Goal: Task Accomplishment & Management: Manage account settings

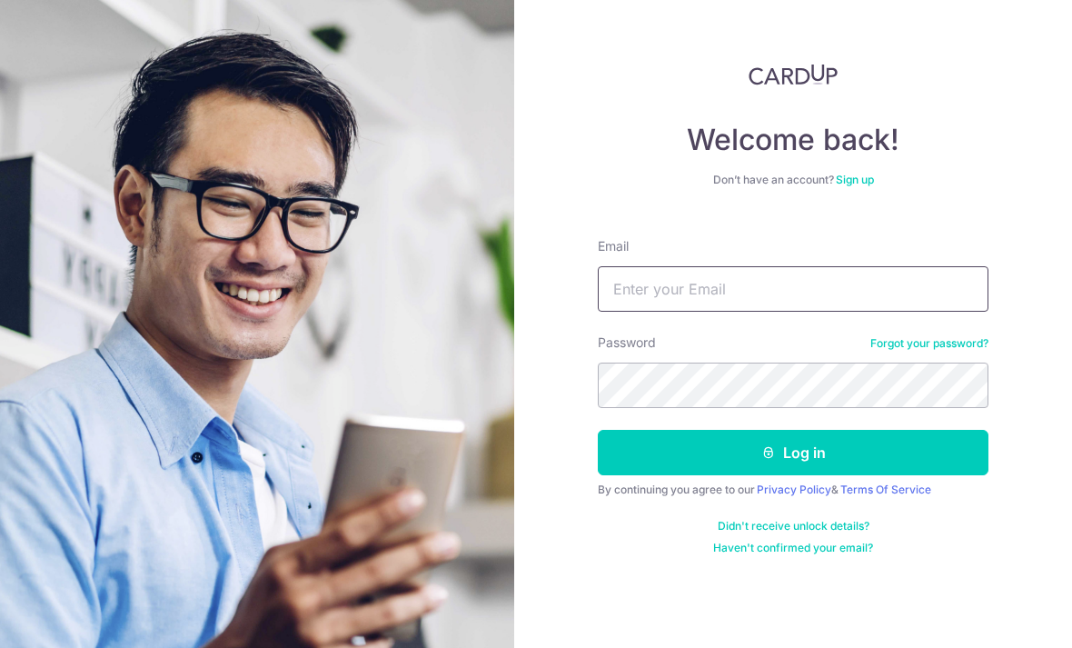
click at [804, 266] on input "Email" at bounding box center [793, 288] width 391 height 45
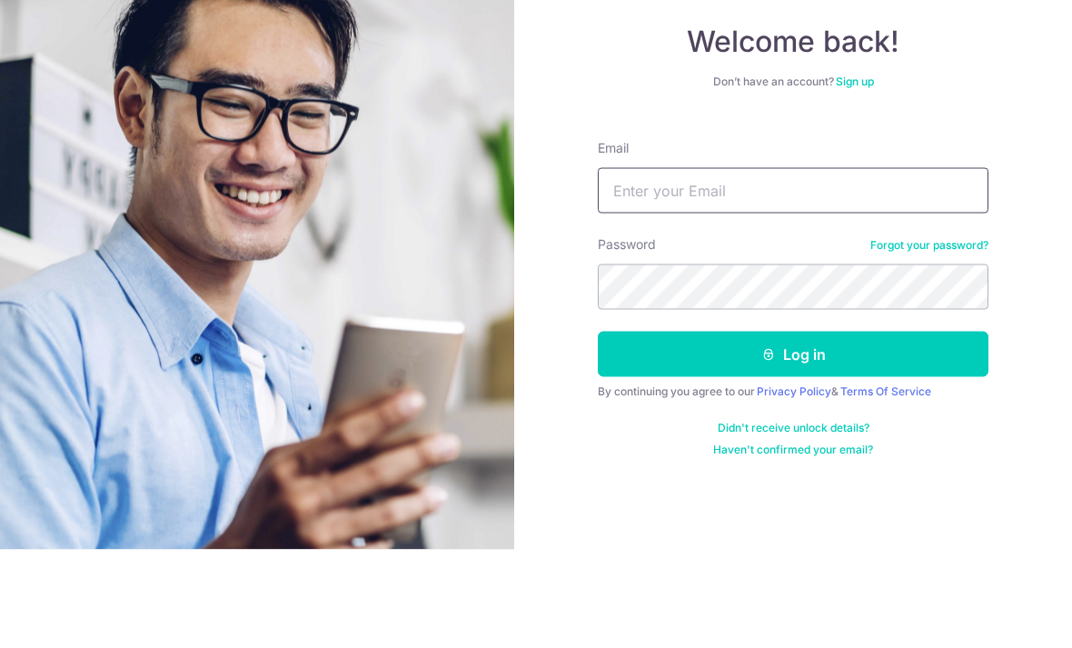
type input "[EMAIL_ADDRESS][DOMAIN_NAME]"
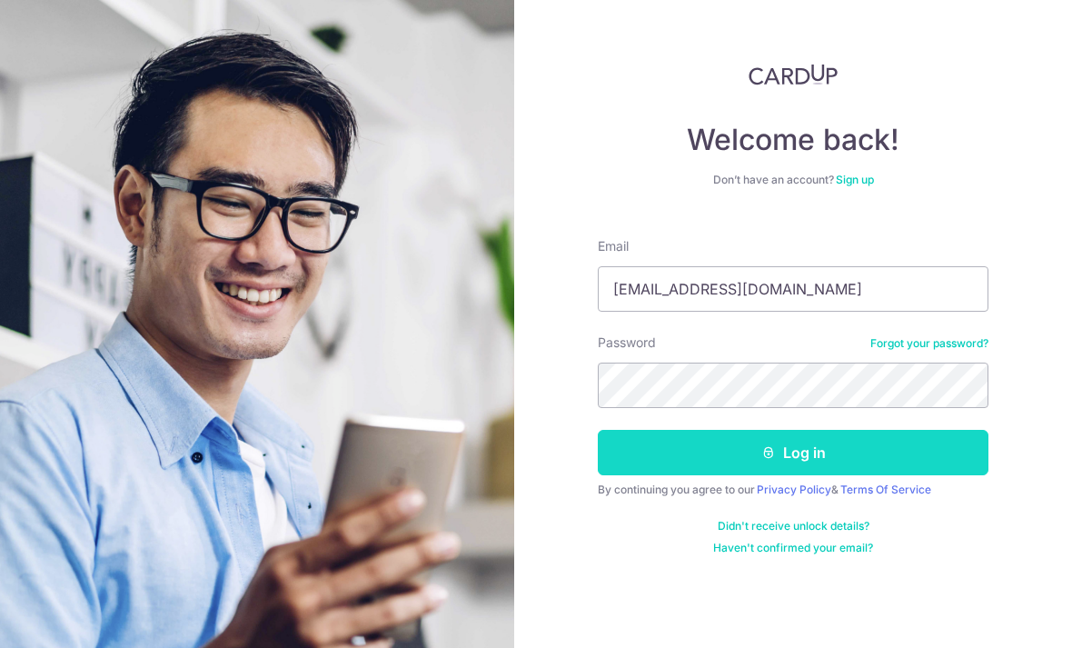
click at [851, 430] on button "Log in" at bounding box center [793, 452] width 391 height 45
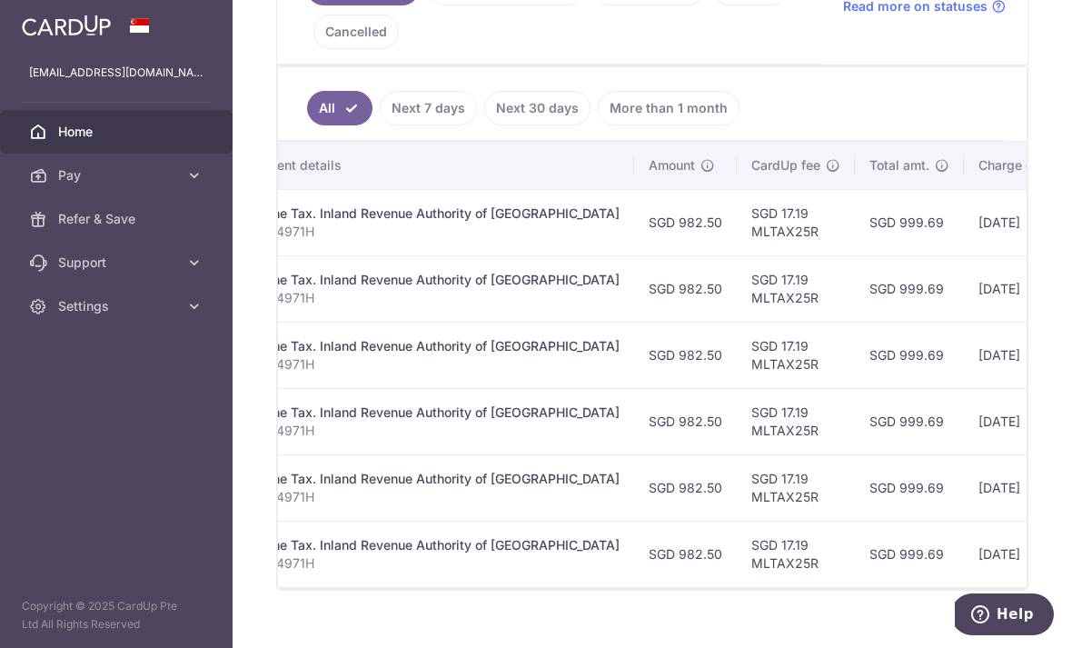
scroll to position [0, 419]
click at [380, 125] on link "Next 7 days" at bounding box center [428, 108] width 97 height 35
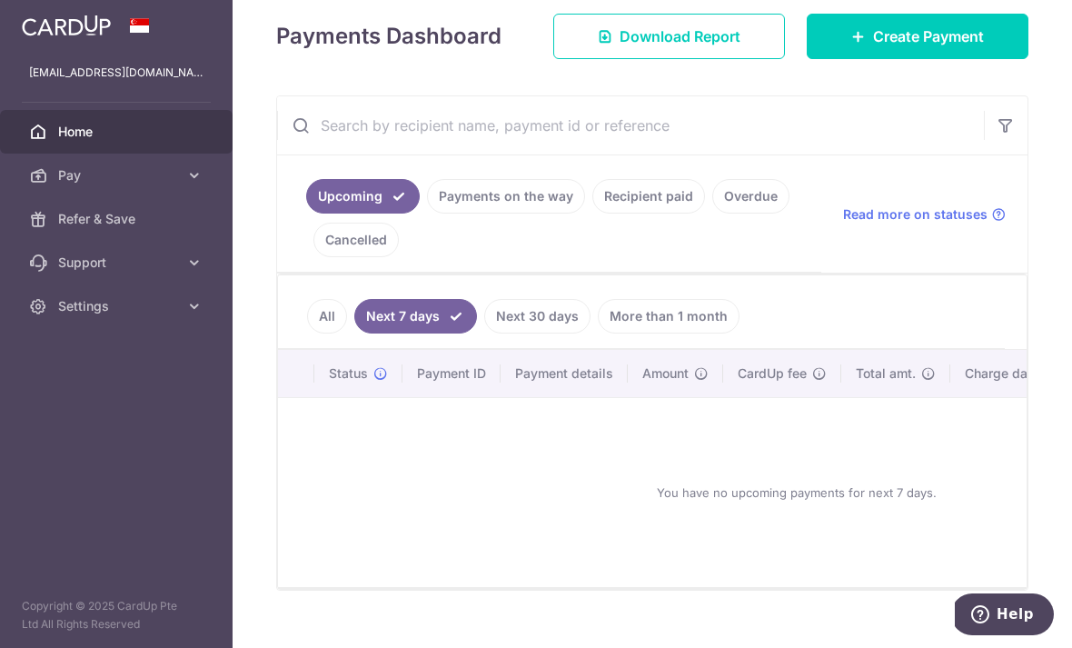
click at [484, 334] on link "Next 30 days" at bounding box center [537, 316] width 106 height 35
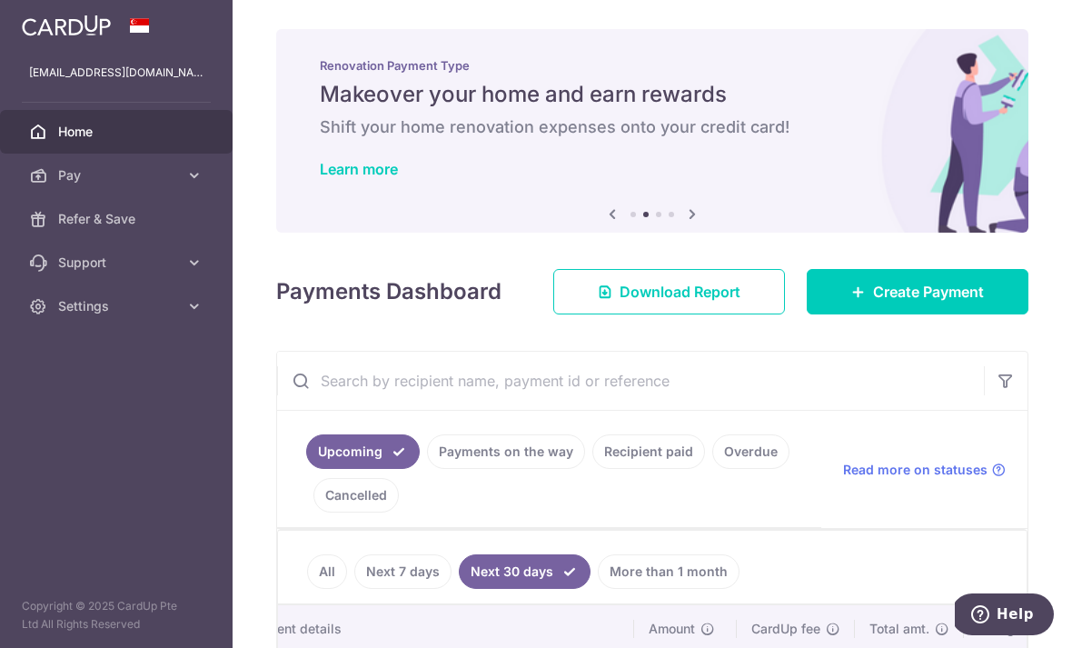
scroll to position [0, 0]
click at [0, 0] on icon "button" at bounding box center [0, 0] width 0 height 0
click at [201, 318] on link "Settings" at bounding box center [116, 306] width 233 height 44
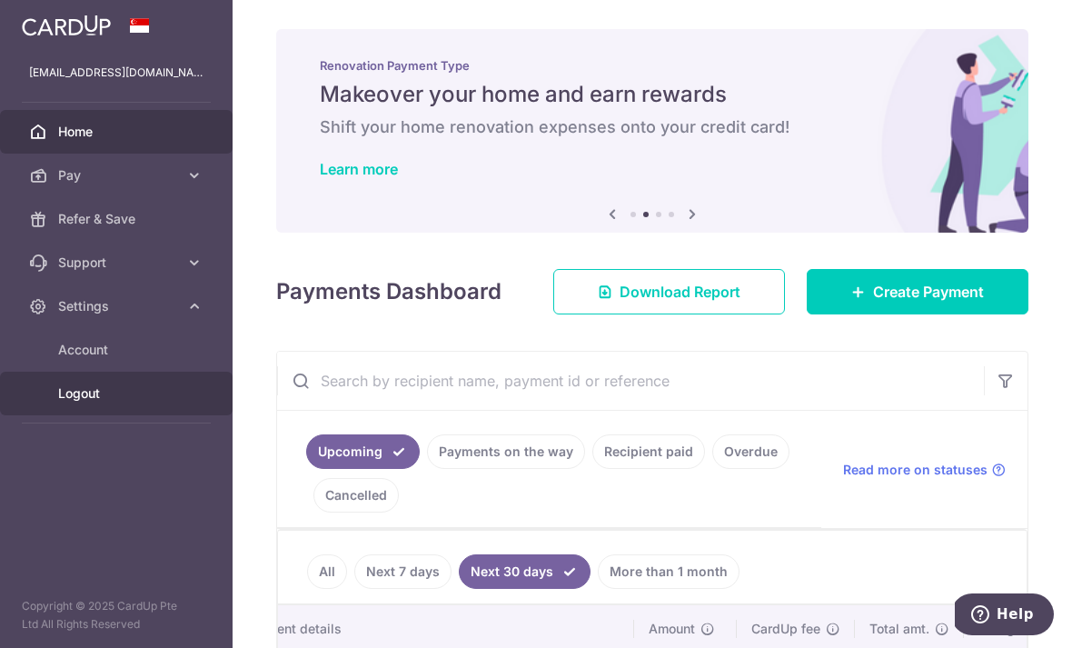
click at [82, 393] on span "Logout" at bounding box center [118, 393] width 120 height 18
